Goal: Entertainment & Leisure: Consume media (video, audio)

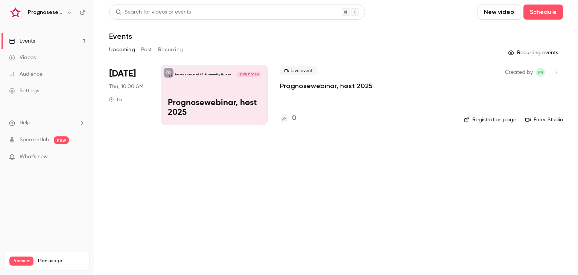
click at [69, 15] on icon "button" at bounding box center [69, 12] width 6 height 6
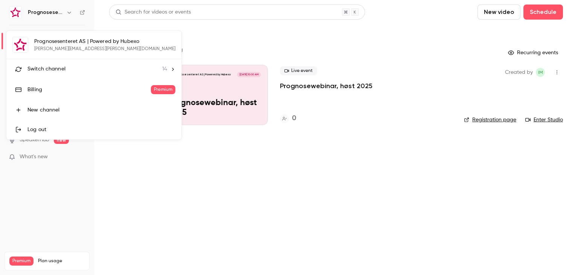
click at [104, 64] on li "Switch channel 14" at bounding box center [93, 69] width 175 height 20
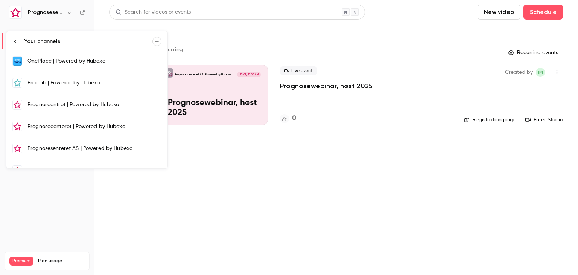
scroll to position [186, 0]
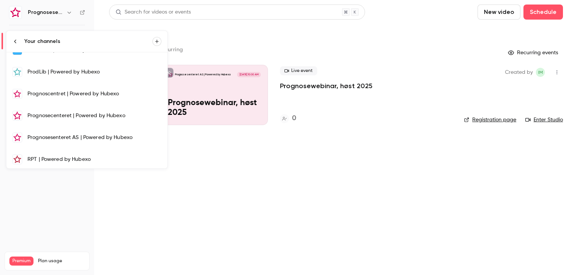
click at [77, 112] on div "Prognosecenteret | Powered by Hubexo" at bounding box center [94, 116] width 134 height 8
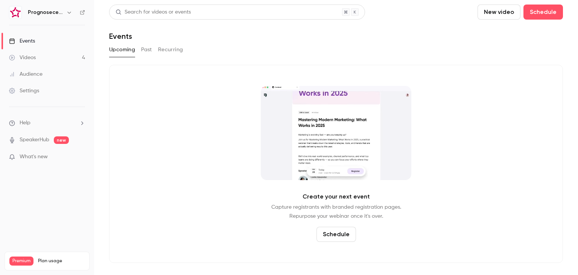
click at [39, 55] on link "Videos 4" at bounding box center [47, 57] width 94 height 17
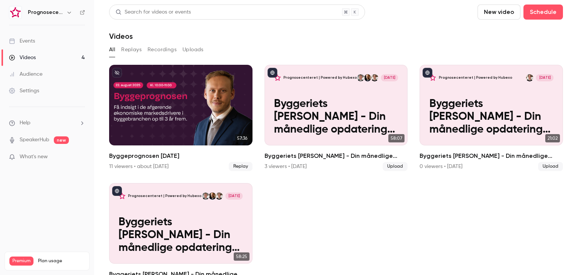
click at [49, 14] on h6 "Prognosecenteret | Powered by Hubexo" at bounding box center [45, 13] width 35 height 8
click at [52, 12] on h6 "Prognosecenteret | Powered by Hubexo" at bounding box center [45, 13] width 35 height 8
click at [67, 13] on icon "button" at bounding box center [69, 12] width 6 height 6
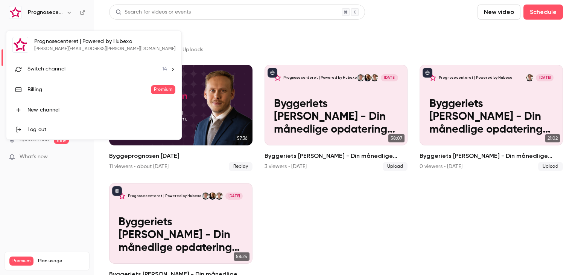
click at [76, 70] on div "Switch channel 14" at bounding box center [97, 69] width 140 height 8
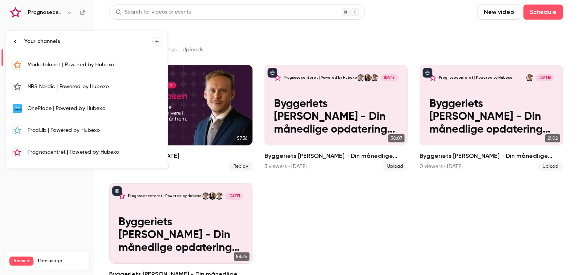
scroll to position [186, 0]
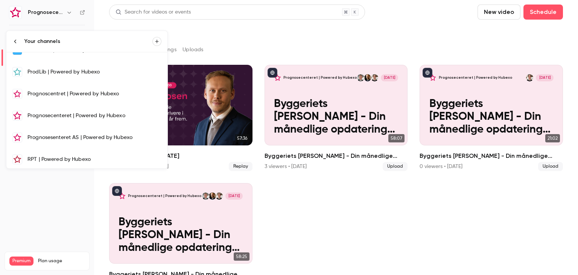
click at [65, 135] on div "Prognosesenteret AS | Powered by Hubexo" at bounding box center [94, 138] width 134 height 8
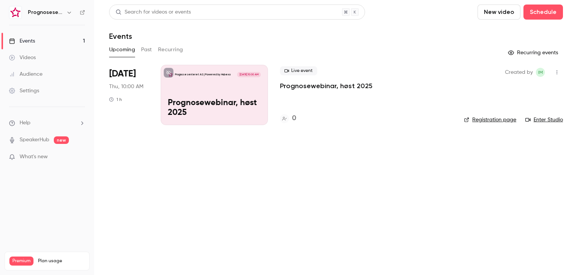
click at [56, 11] on h6 "Prognosesenteret AS | Powered by Hubexo" at bounding box center [45, 13] width 35 height 8
click at [68, 13] on icon "button" at bounding box center [69, 12] width 6 height 6
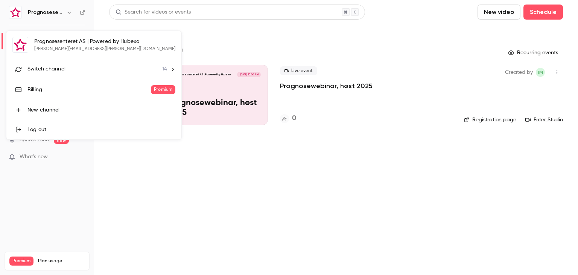
click at [170, 70] on icon at bounding box center [172, 69] width 5 height 5
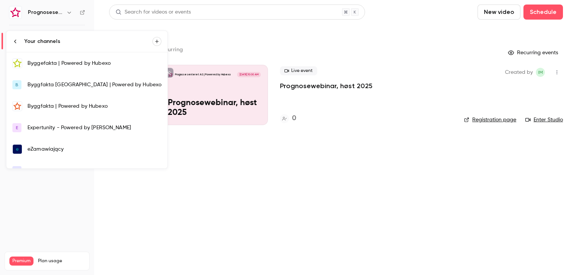
scroll to position [186, 0]
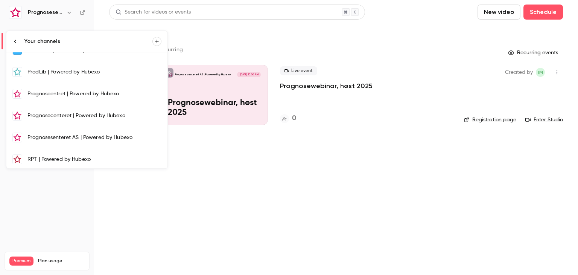
click at [269, 142] on div at bounding box center [289, 137] width 578 height 275
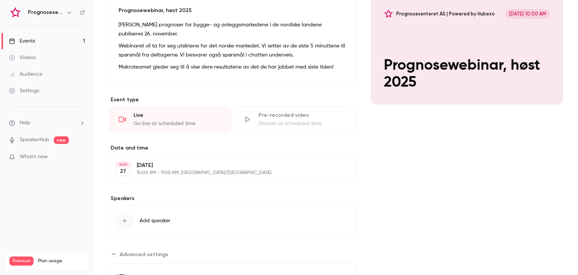
scroll to position [249, 0]
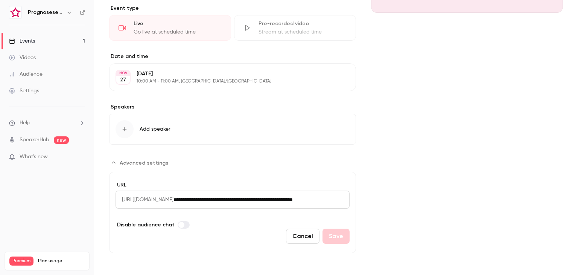
click at [151, 126] on span "Add speaker" at bounding box center [155, 129] width 31 height 8
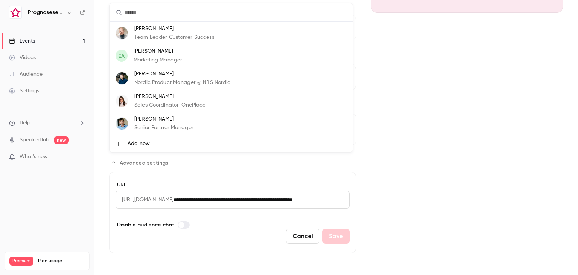
scroll to position [45, 0]
click at [145, 146] on span "Add new" at bounding box center [139, 144] width 22 height 8
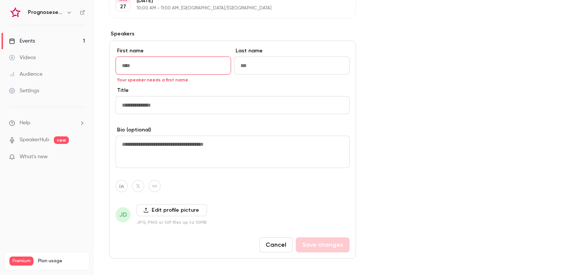
scroll to position [327, 0]
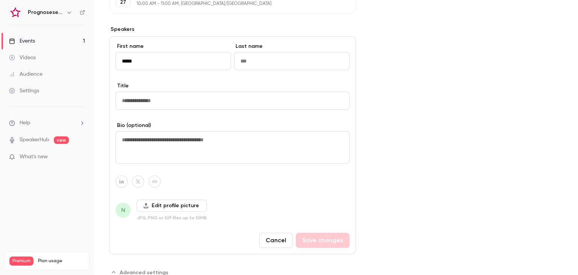
type input "*****"
type input "*"
type input "**********"
drag, startPoint x: 487, startPoint y: 65, endPoint x: 305, endPoint y: 101, distance: 185.3
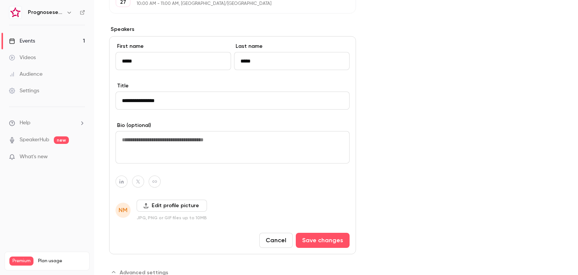
click at [305, 101] on input "**********" at bounding box center [233, 100] width 234 height 18
type input "**********"
click at [269, 240] on button "Cancel" at bounding box center [275, 240] width 33 height 15
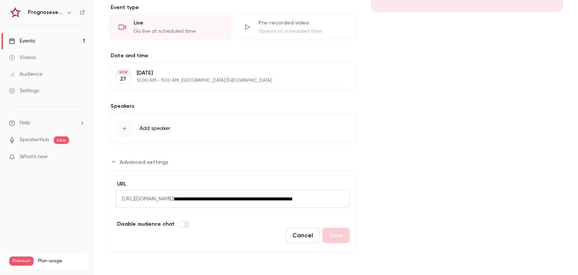
scroll to position [249, 0]
click at [181, 122] on button "Add speaker" at bounding box center [232, 129] width 247 height 31
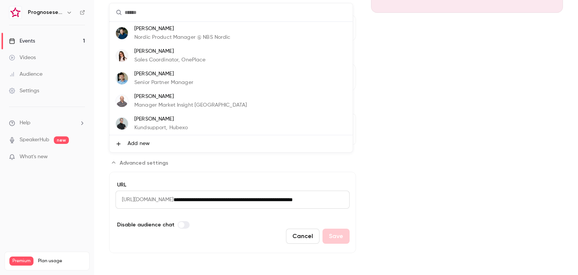
scroll to position [0, 0]
click at [165, 167] on div at bounding box center [289, 137] width 578 height 275
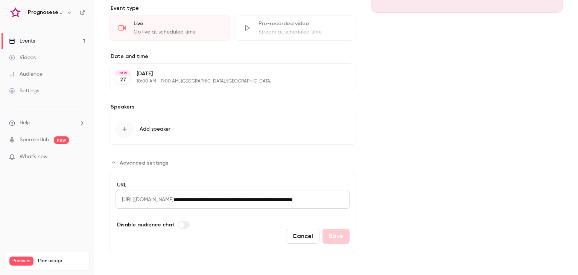
click at [164, 129] on span "Add speaker" at bounding box center [155, 129] width 31 height 8
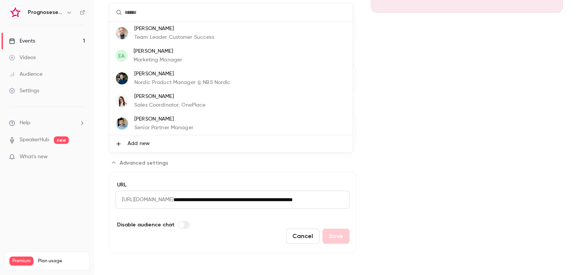
click at [167, 141] on li "Add new" at bounding box center [231, 143] width 243 height 17
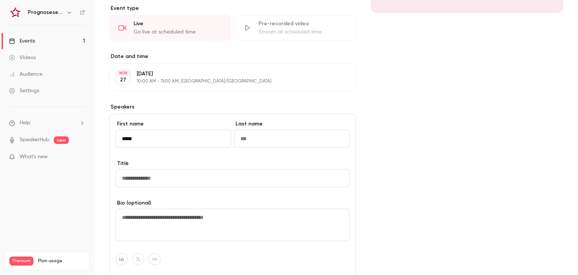
type input "*****"
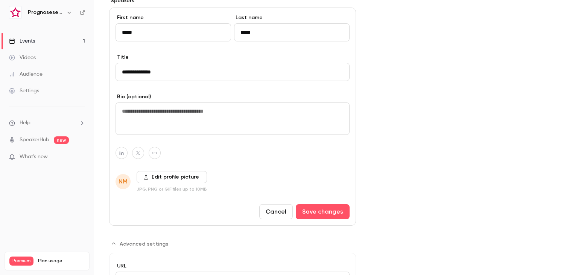
scroll to position [356, 0]
type input "**********"
click at [158, 166] on div "**********" at bounding box center [232, 115] width 247 height 218
click at [158, 167] on div "**********" at bounding box center [232, 115] width 247 height 218
click at [159, 173] on label "Edit profile picture" at bounding box center [172, 176] width 70 height 12
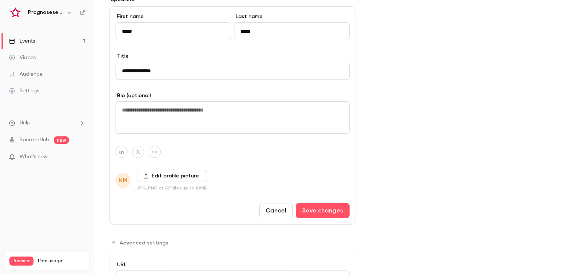
click at [0, 0] on input "Edit profile picture" at bounding box center [0, 0] width 0 height 0
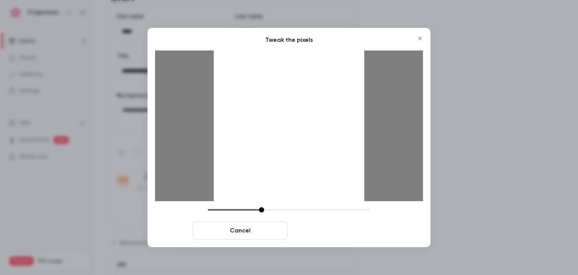
click at [325, 230] on button "Crop and save" at bounding box center [338, 230] width 95 height 18
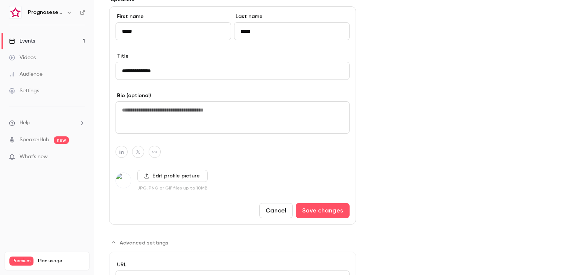
scroll to position [378, 0]
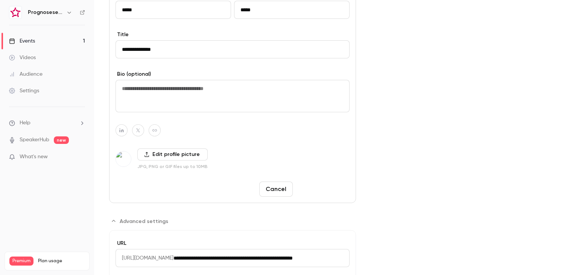
click at [323, 181] on button "Save changes" at bounding box center [323, 188] width 54 height 15
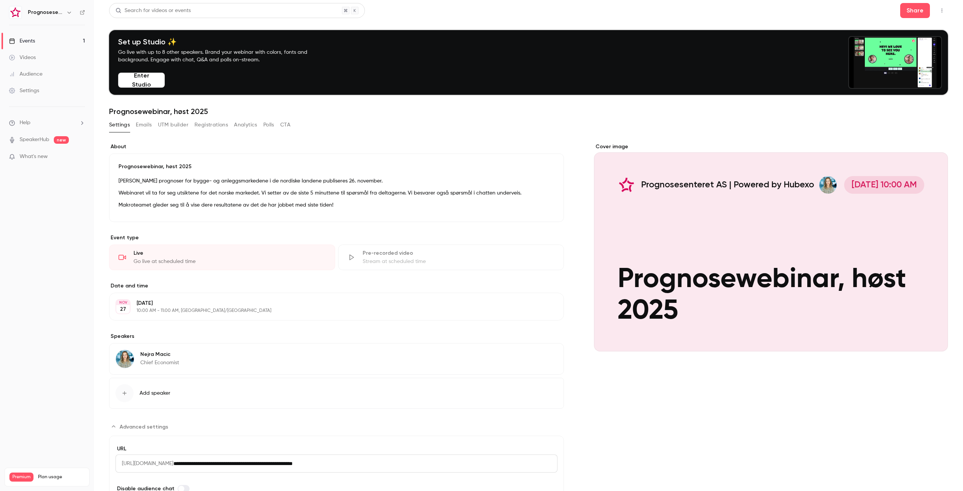
scroll to position [0, 0]
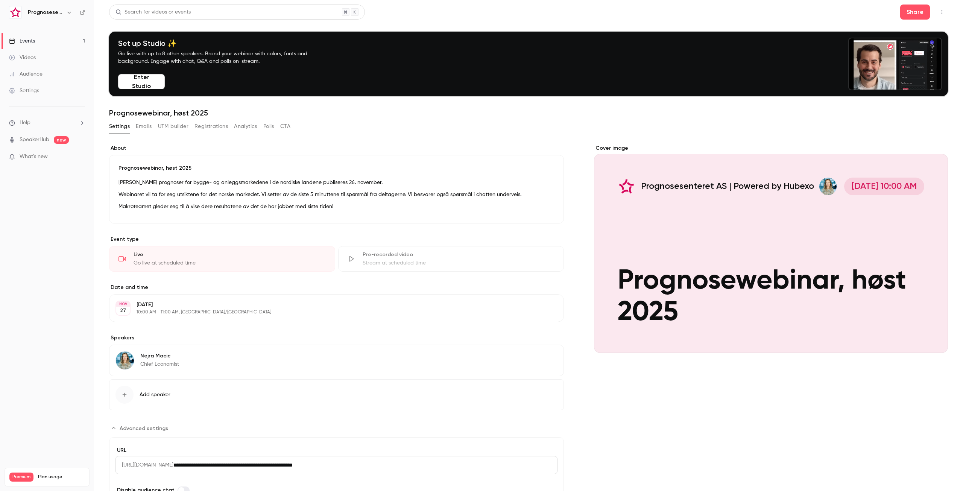
click at [73, 12] on button "button" at bounding box center [69, 12] width 9 height 9
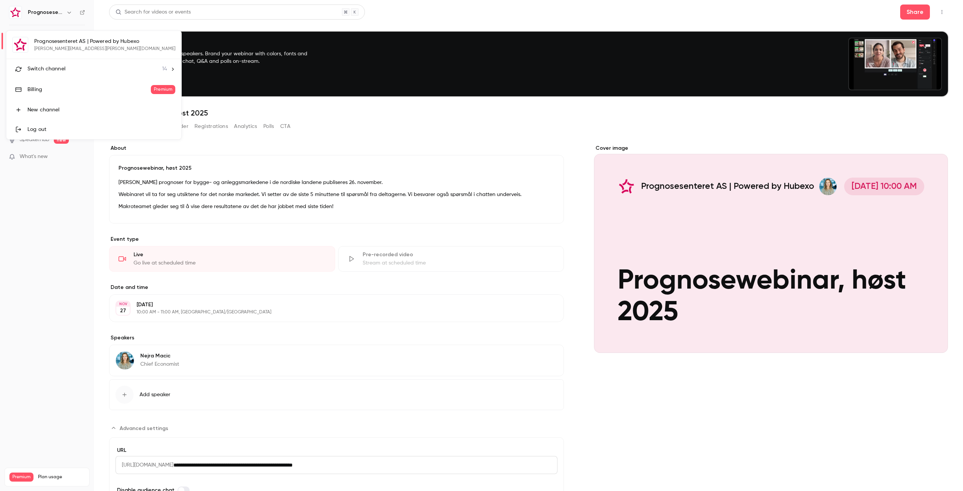
click at [63, 68] on span "Switch channel" at bounding box center [46, 69] width 38 height 8
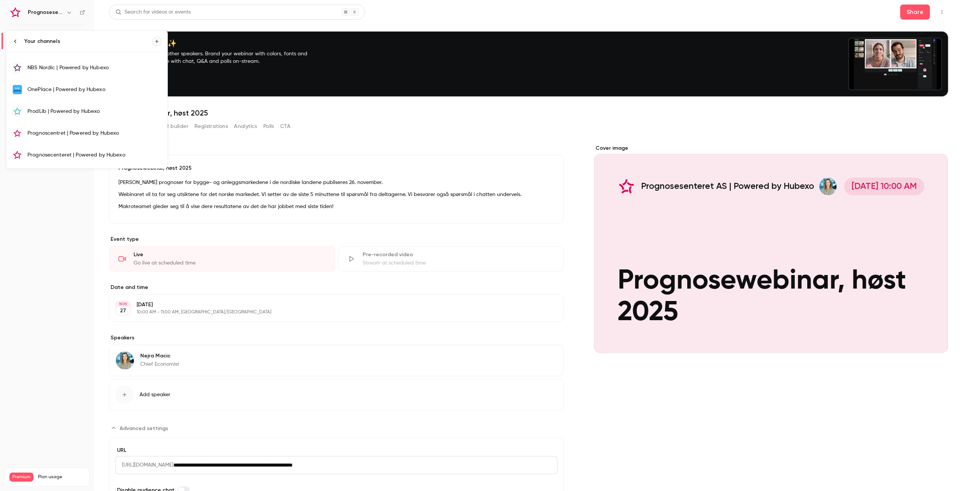
scroll to position [187, 0]
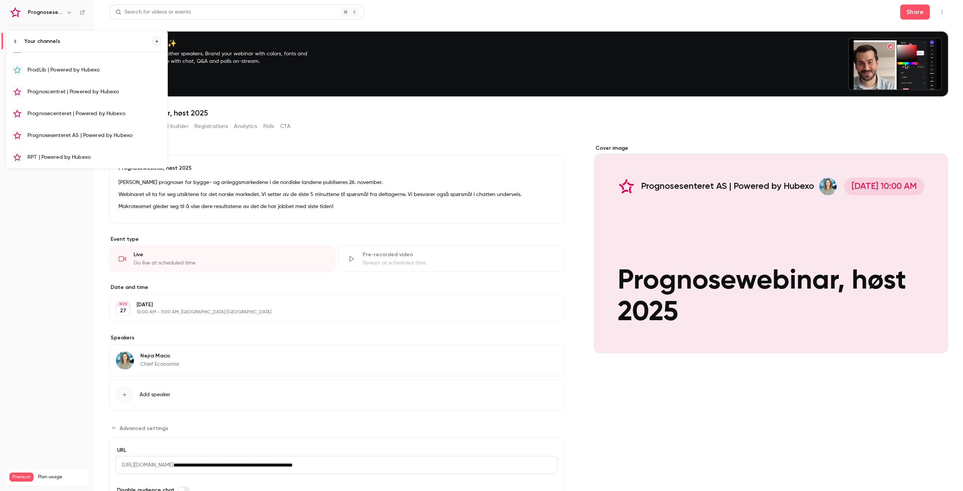
click at [86, 113] on div "Prognosecenteret | Powered by Hubexo" at bounding box center [94, 114] width 134 height 8
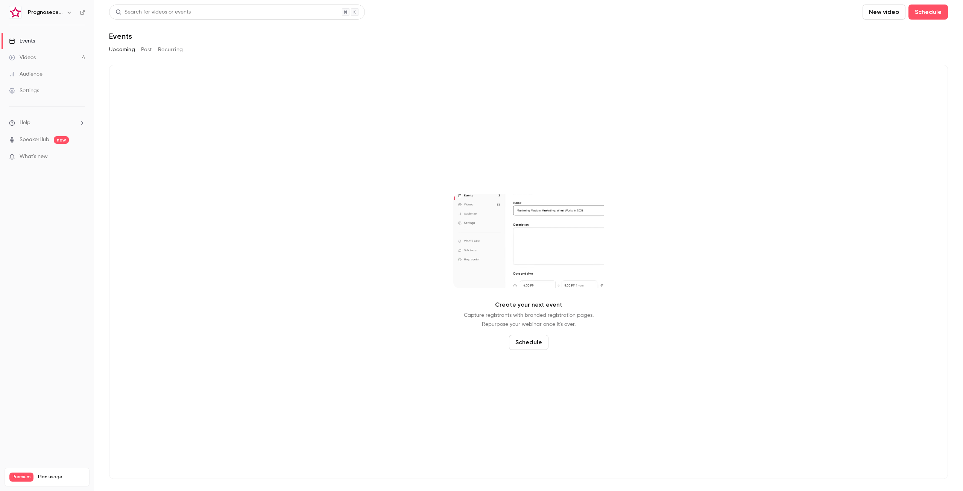
click at [38, 56] on link "Videos 4" at bounding box center [47, 57] width 94 height 17
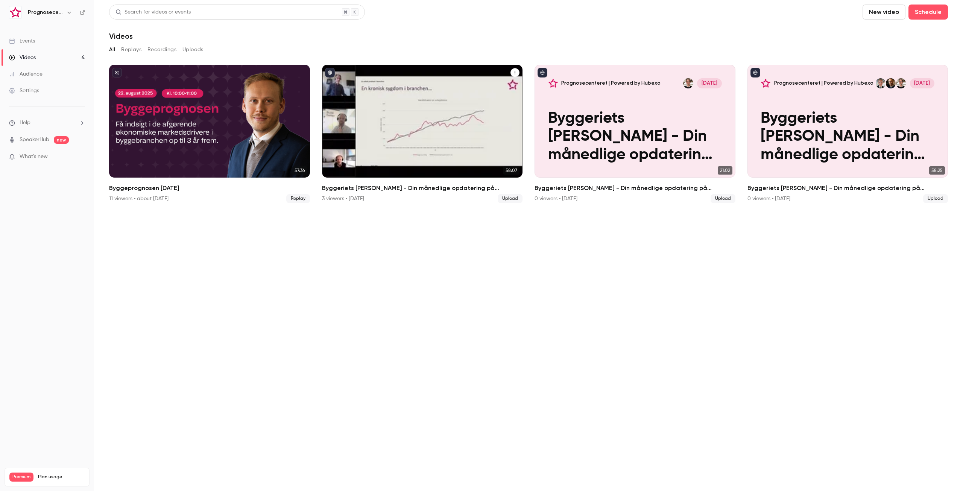
click at [373, 121] on p "Byggeriets [PERSON_NAME] - Din månedlige opdatering på byggebranchen - [DATE]" at bounding box center [422, 137] width 174 height 55
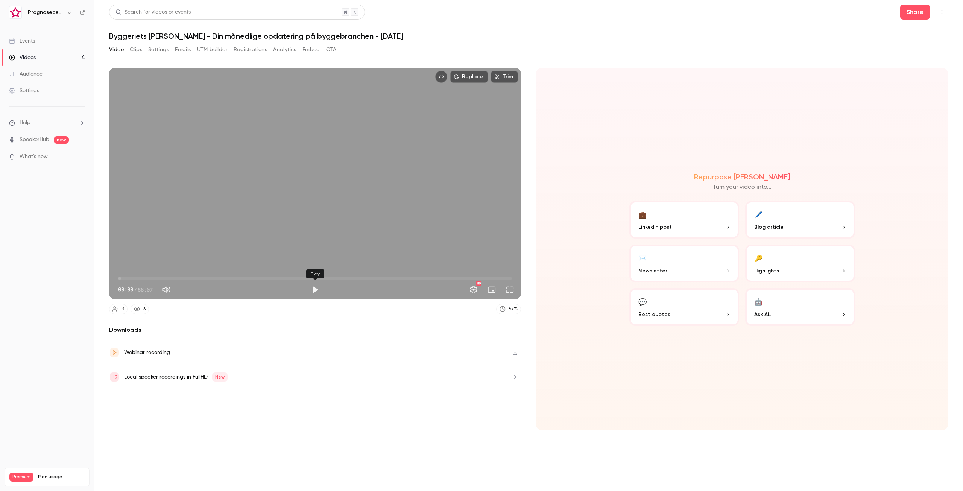
click at [320, 274] on button "Play" at bounding box center [315, 289] width 15 height 15
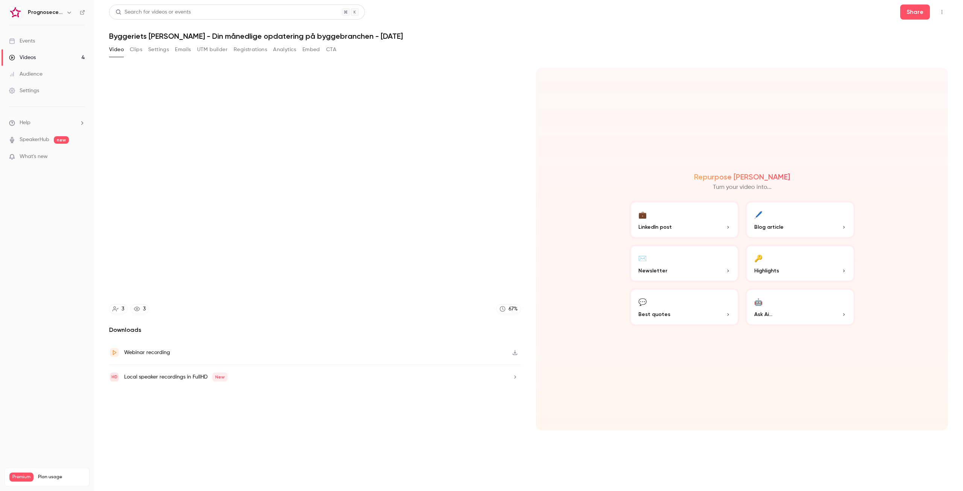
type input "***"
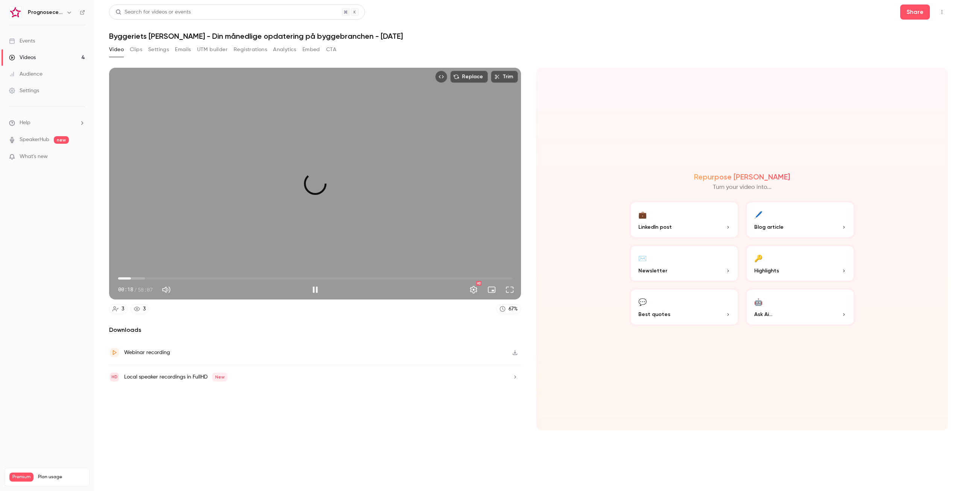
click at [131, 274] on span "01:53" at bounding box center [315, 278] width 394 height 12
click at [154, 274] on span "02:06" at bounding box center [315, 278] width 394 height 12
click at [196, 274] on span "11:32" at bounding box center [315, 278] width 394 height 12
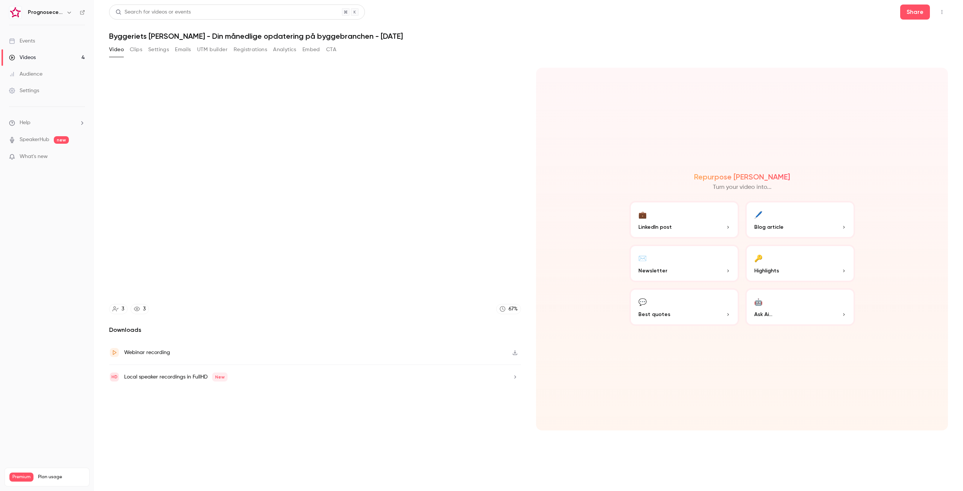
type input "*****"
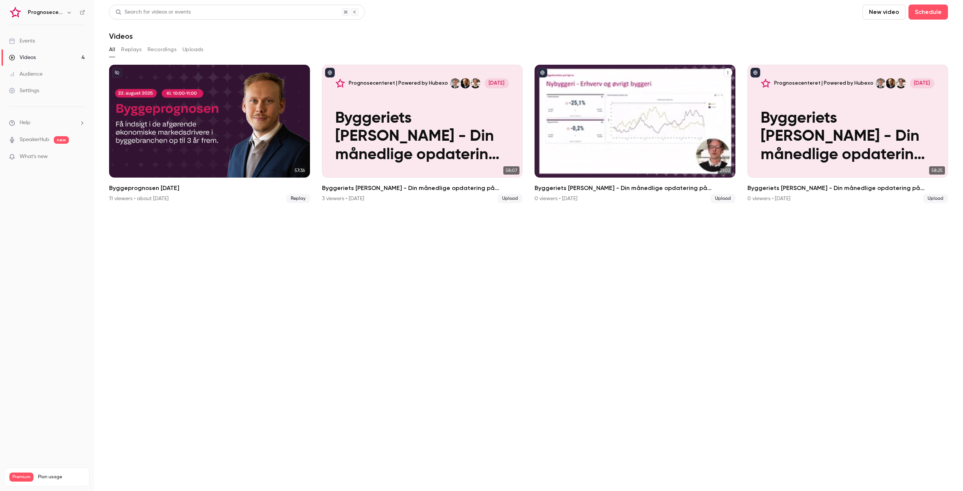
click at [578, 113] on p "Byggeriets [PERSON_NAME] - Din månedlige opdatering på byggebranchen - Marts 20…" at bounding box center [635, 137] width 174 height 55
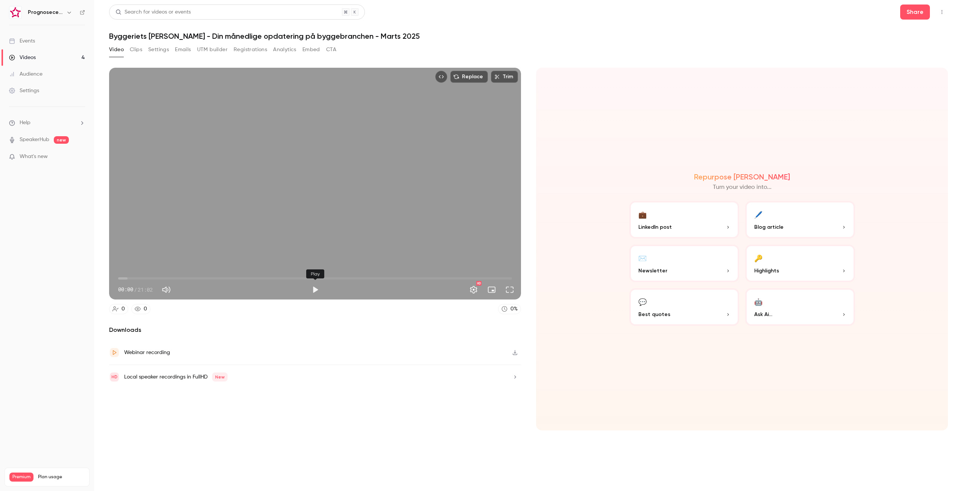
click at [313, 274] on button "Play" at bounding box center [315, 289] width 15 height 15
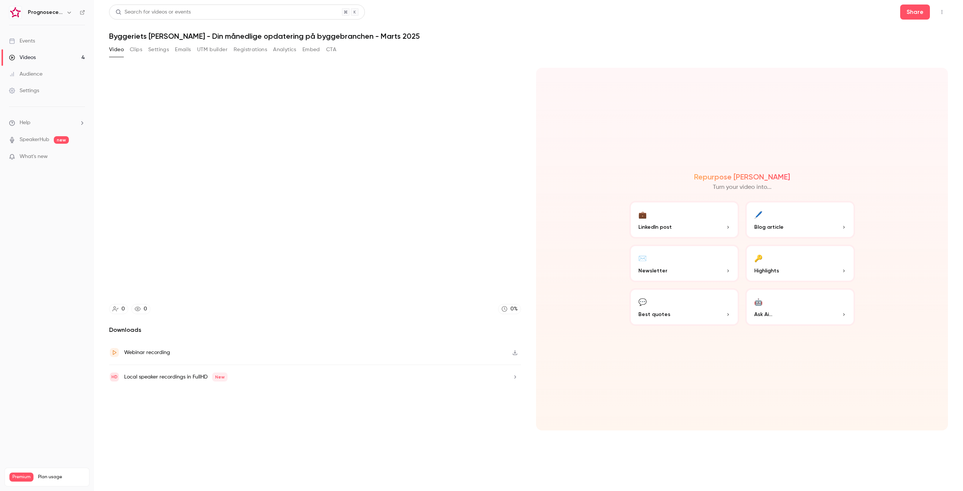
type input "****"
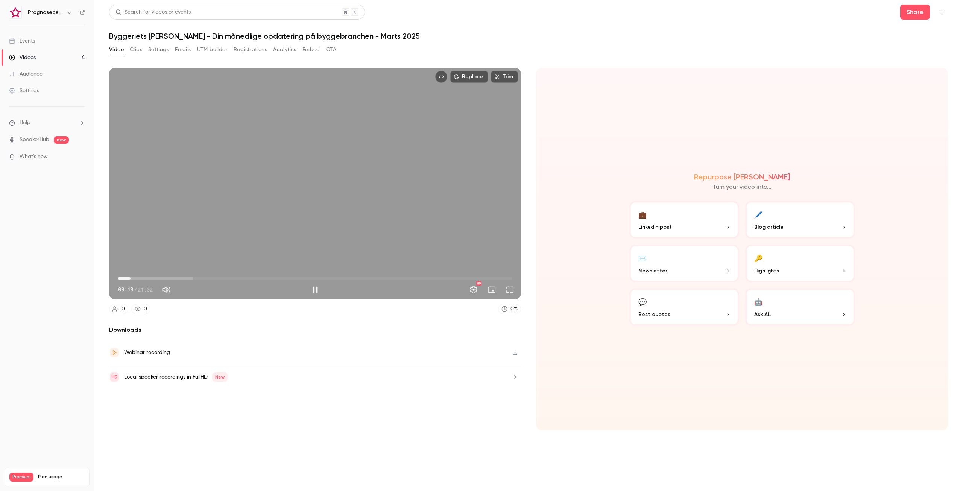
click at [142, 274] on span "00:40" at bounding box center [315, 278] width 394 height 12
click at [131, 274] on span "00:39" at bounding box center [315, 278] width 394 height 12
click at [134, 274] on span "00:50" at bounding box center [134, 278] width 2 height 2
click at [137, 274] on span "01:00" at bounding box center [137, 278] width 2 height 2
click at [141, 274] on span "01:13" at bounding box center [315, 278] width 394 height 12
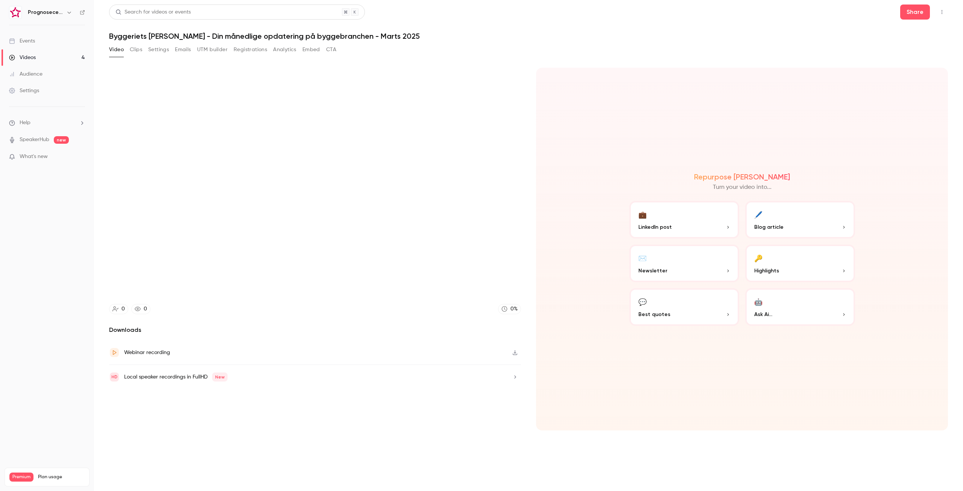
type input "****"
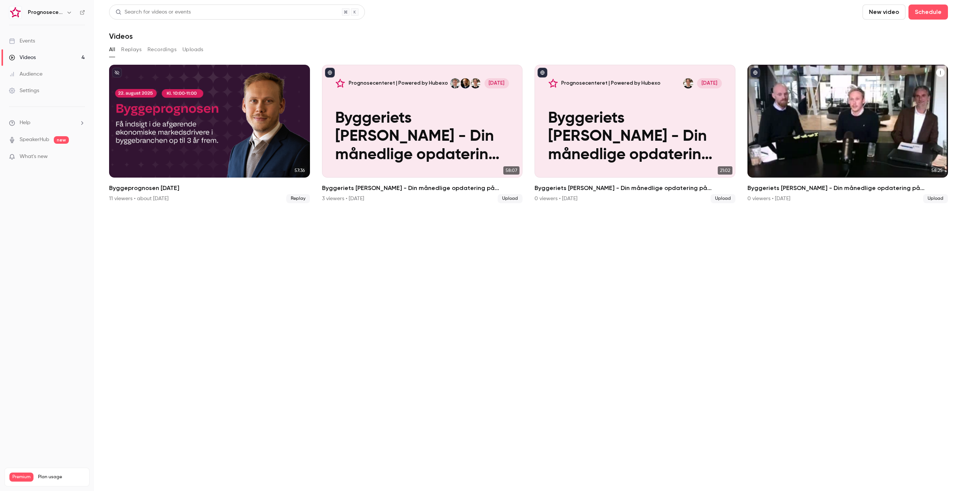
click at [578, 142] on p "Byggeriets [PERSON_NAME] - Din månedlige opdatering på byggebranchen - Februar" at bounding box center [848, 137] width 174 height 55
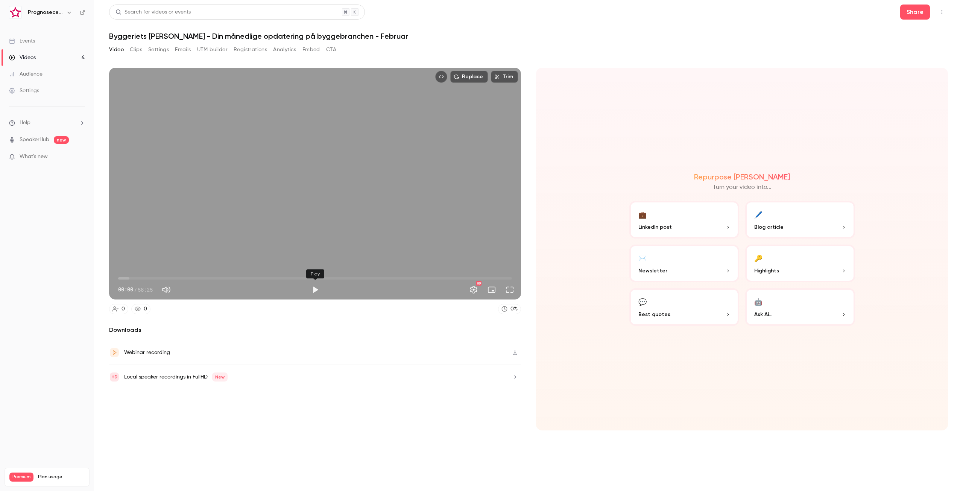
click at [318, 274] on button "Play" at bounding box center [315, 289] width 15 height 15
click at [125, 274] on span "01:03" at bounding box center [315, 278] width 394 height 12
click at [131, 274] on span "01:05" at bounding box center [315, 278] width 394 height 12
click at [137, 274] on span "01:58" at bounding box center [315, 278] width 394 height 12
click at [142, 274] on span "02:44" at bounding box center [315, 278] width 394 height 12
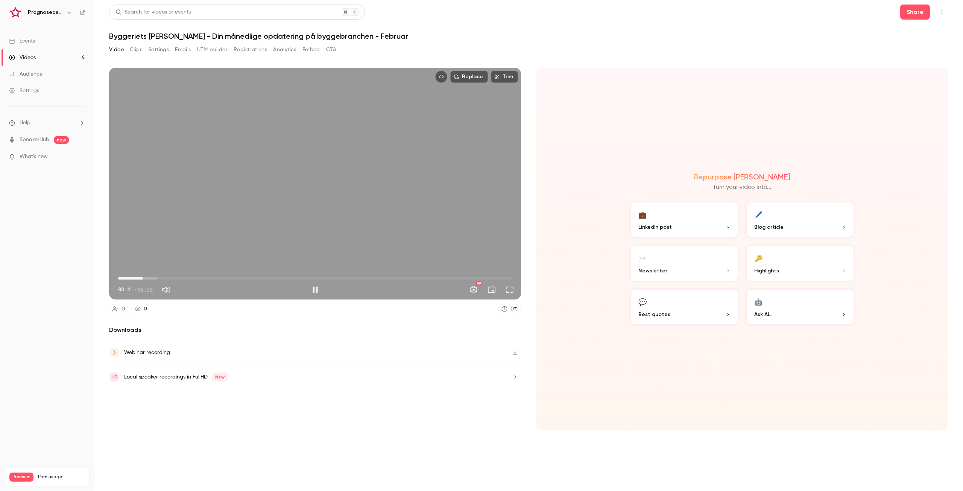
click at [154, 274] on span "03:41" at bounding box center [315, 278] width 394 height 12
type input "*****"
